Goal: Transaction & Acquisition: Purchase product/service

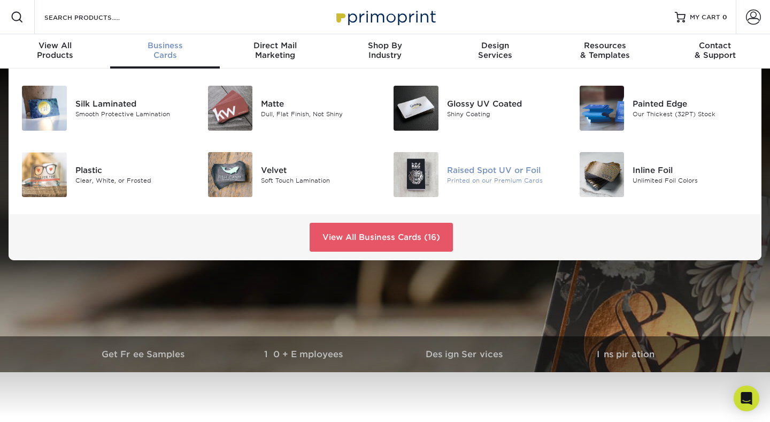
click at [502, 168] on div "Raised Spot UV or Foil" at bounding box center [505, 170] width 116 height 12
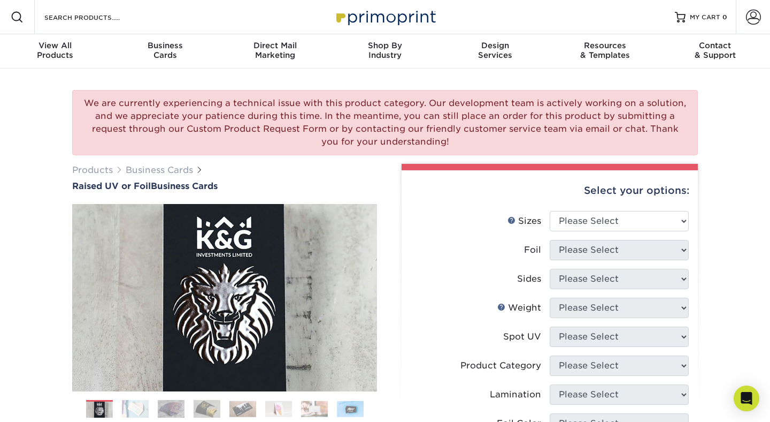
click at [617, 232] on li "Sizes Help Sizes Please Select 2" x 3.5" - Standard" at bounding box center [550, 225] width 278 height 29
click at [623, 223] on select "Please Select 2" x 3.5" - Standard" at bounding box center [619, 221] width 139 height 20
select select "2.00x3.50"
click at [550, 211] on select "Please Select 2" x 3.5" - Standard" at bounding box center [619, 221] width 139 height 20
click at [624, 247] on select "Please Select No Yes" at bounding box center [619, 250] width 139 height 20
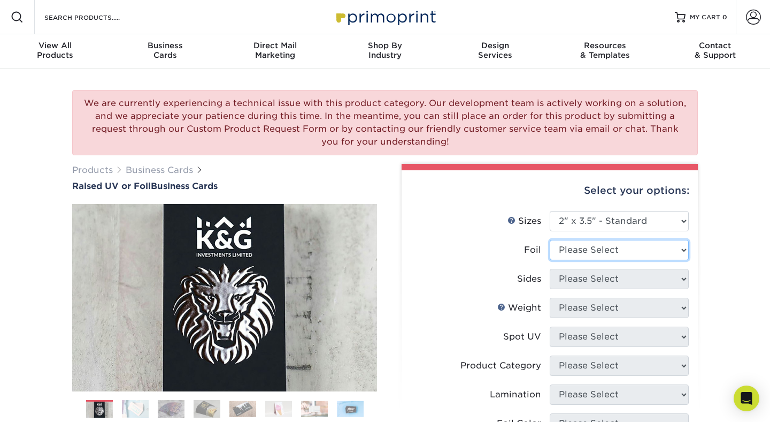
select select "0"
click at [550, 240] on select "Please Select No Yes" at bounding box center [619, 250] width 139 height 20
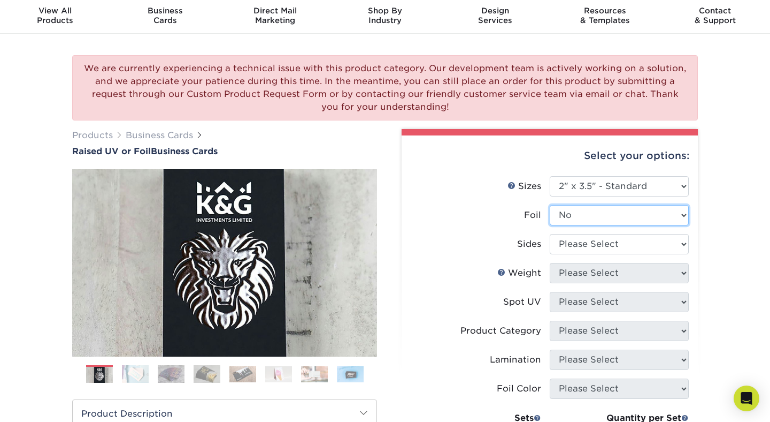
scroll to position [79, 0]
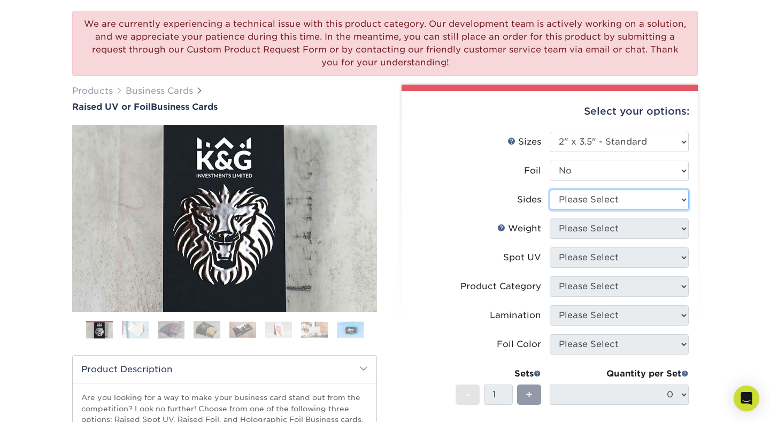
click at [655, 195] on select "Please Select Print Both Sides Print Front Only" at bounding box center [619, 199] width 139 height 20
select select "13abbda7-1d64-4f25-8bb2-c179b224825d"
click at [550, 189] on select "Please Select Print Both Sides Print Front Only" at bounding box center [619, 199] width 139 height 20
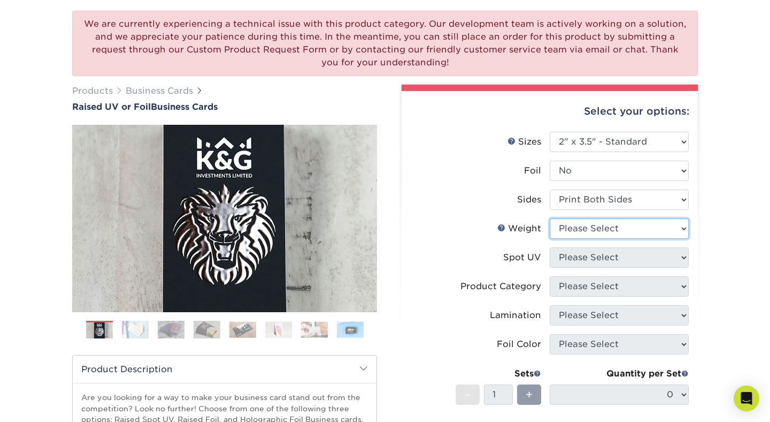
click at [661, 223] on select "Please Select 16PT" at bounding box center [619, 228] width 139 height 20
select select "16PT"
click at [550, 218] on select "Please Select 16PT" at bounding box center [619, 228] width 139 height 20
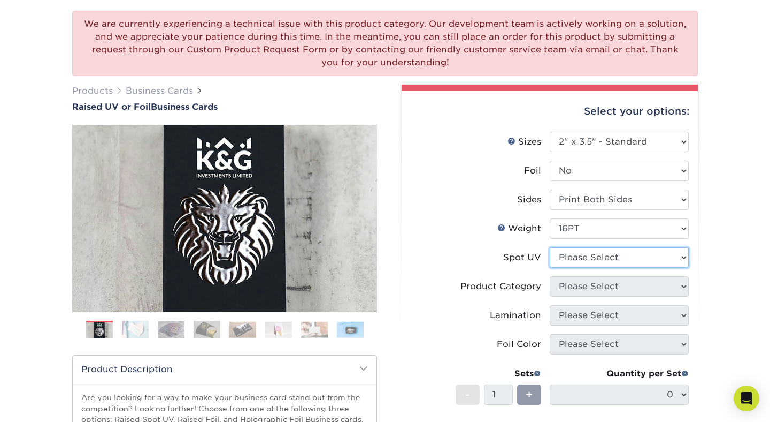
click at [650, 252] on select "Please Select No Spot UV Front Only" at bounding box center [619, 257] width 139 height 20
select select "1"
click at [550, 247] on select "Please Select No Spot UV Front Only" at bounding box center [619, 257] width 139 height 20
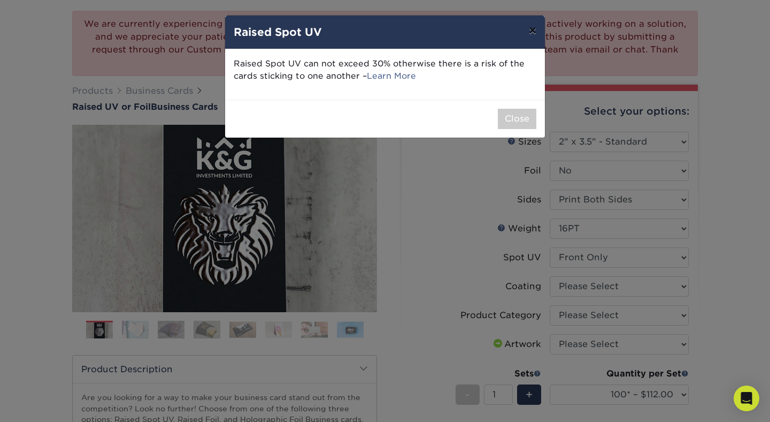
click at [539, 34] on button "×" at bounding box center [533, 31] width 25 height 30
